Goal: Task Accomplishment & Management: Manage account settings

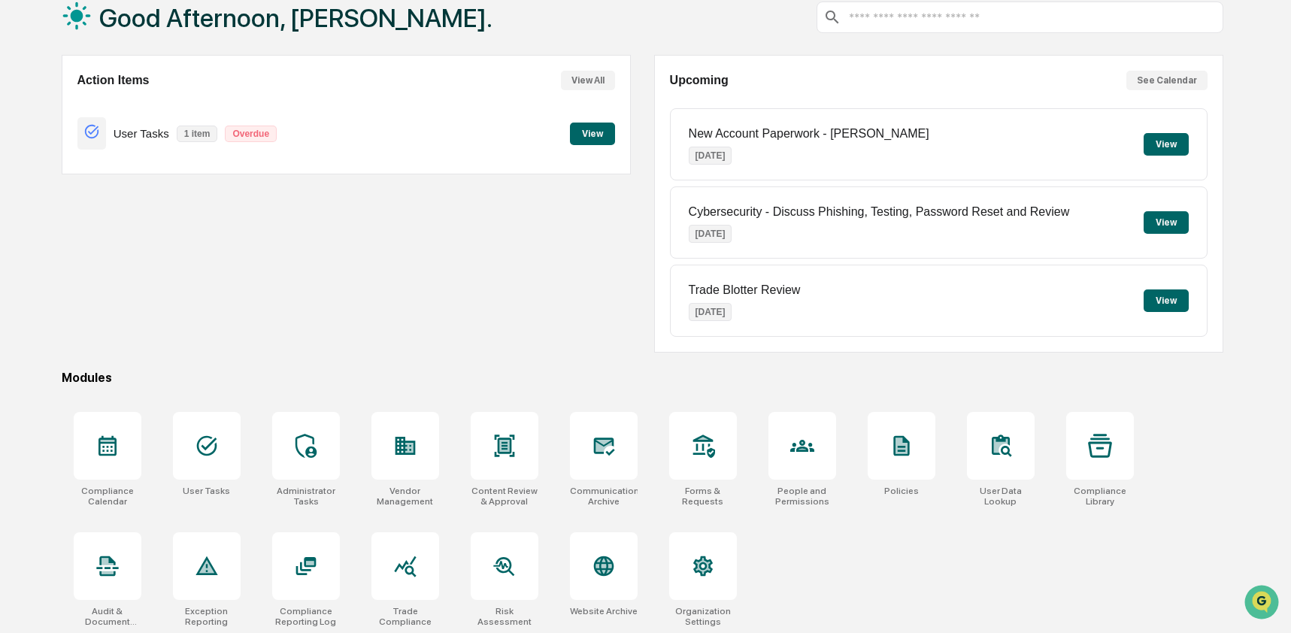
scroll to position [98, 0]
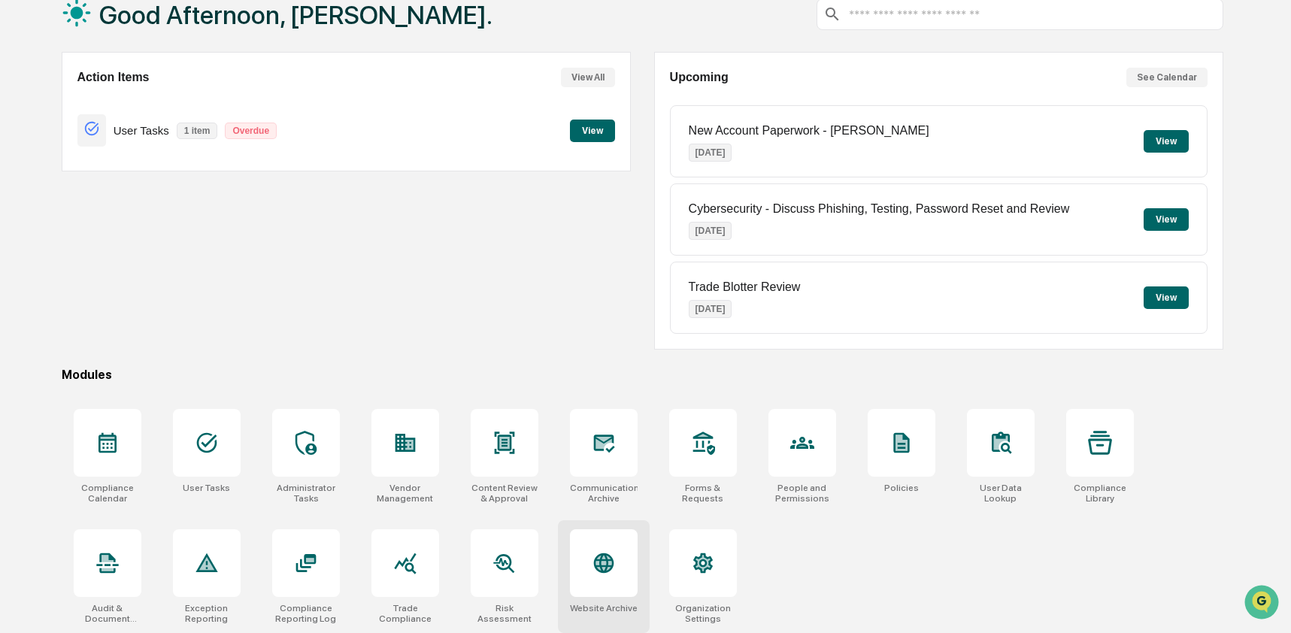
click at [602, 566] on icon at bounding box center [604, 563] width 16 height 16
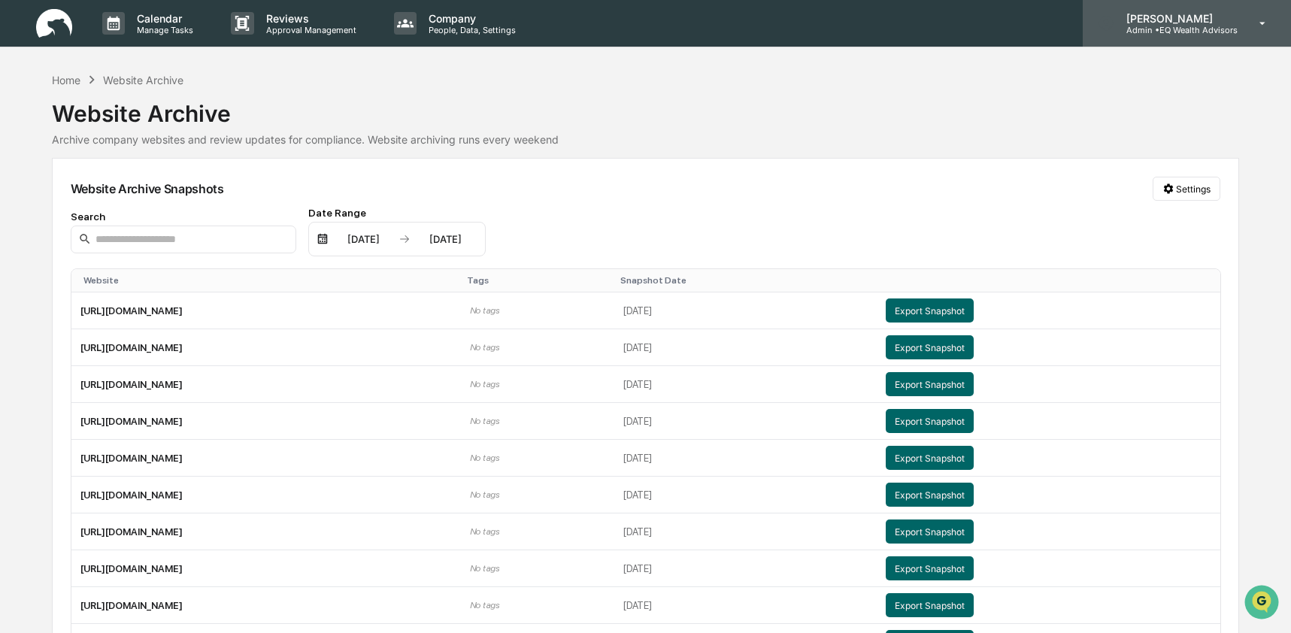
click at [1182, 31] on p "Admin • EQ Wealth Advisors" at bounding box center [1176, 30] width 123 height 11
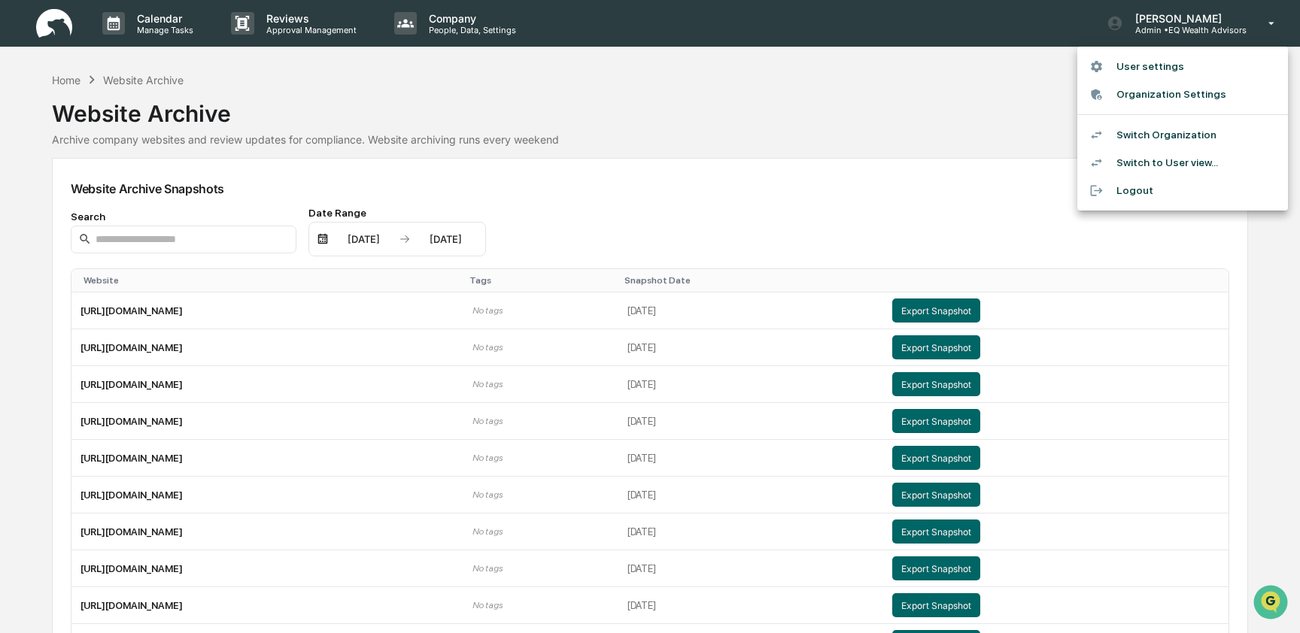
click at [1180, 130] on li "Switch Organization" at bounding box center [1182, 135] width 211 height 28
